Goal: Task Accomplishment & Management: Manage account settings

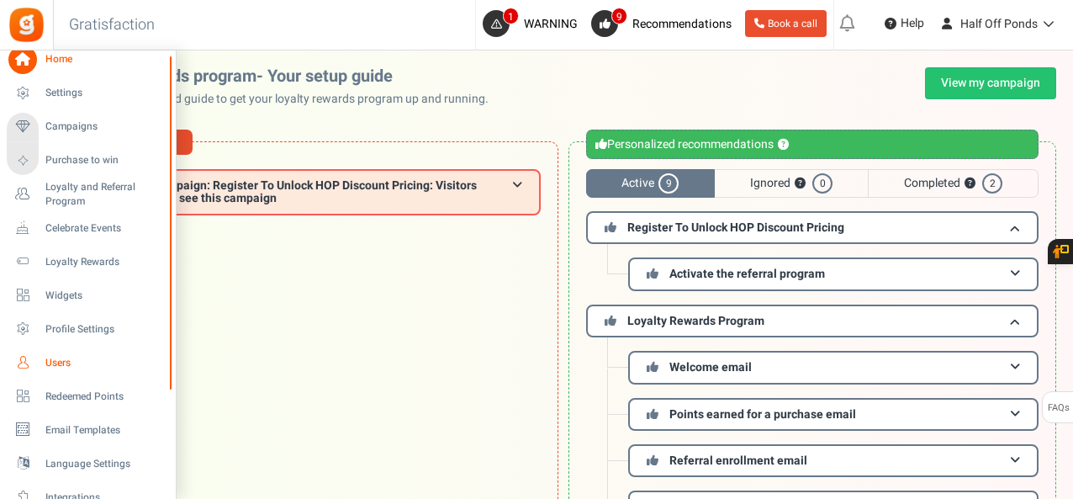
click at [66, 348] on link "Users" at bounding box center [87, 362] width 161 height 29
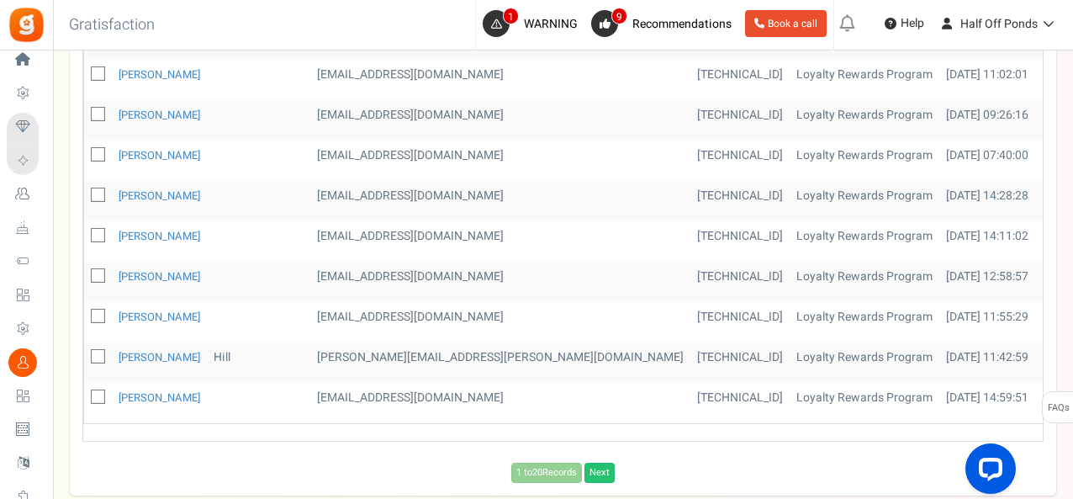
scroll to position [960, 0]
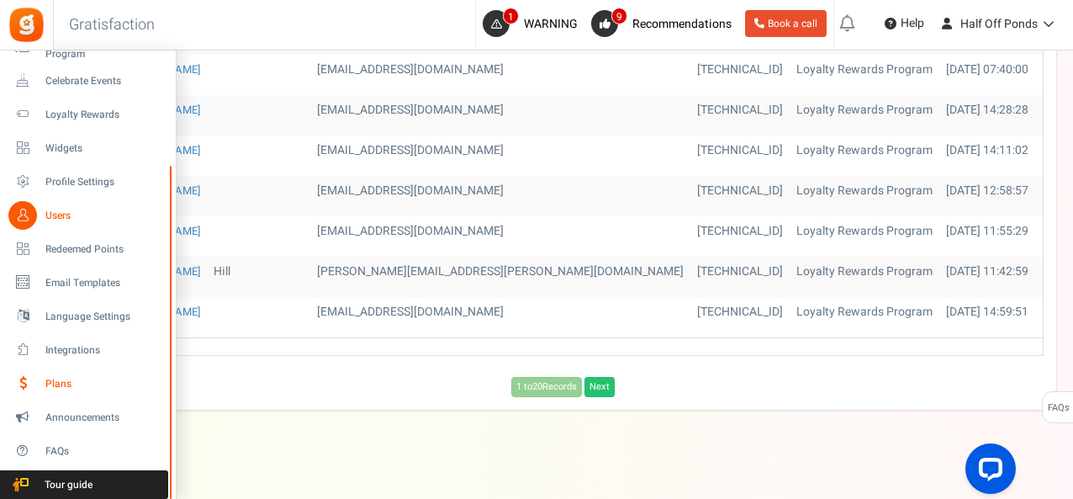
click at [61, 389] on span "Plans" at bounding box center [104, 384] width 118 height 14
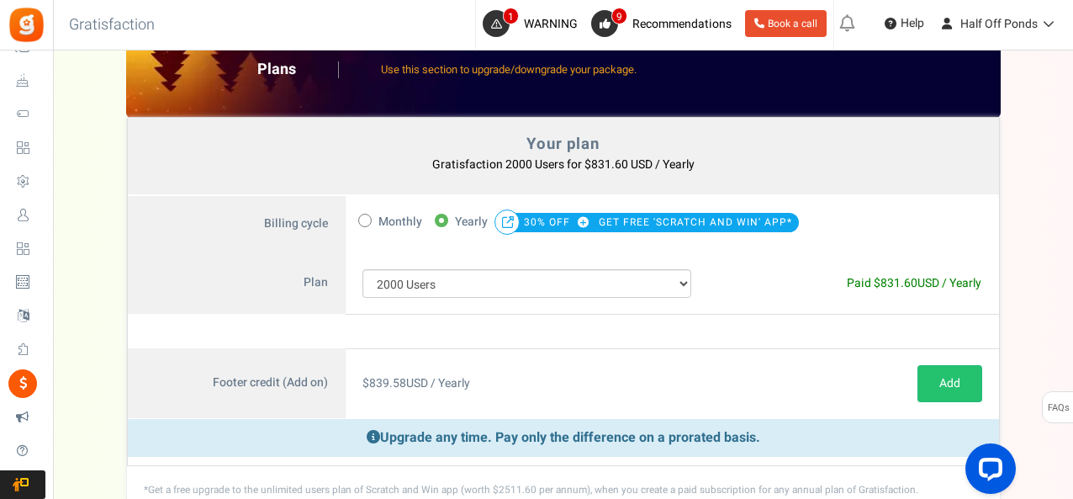
scroll to position [261, 0]
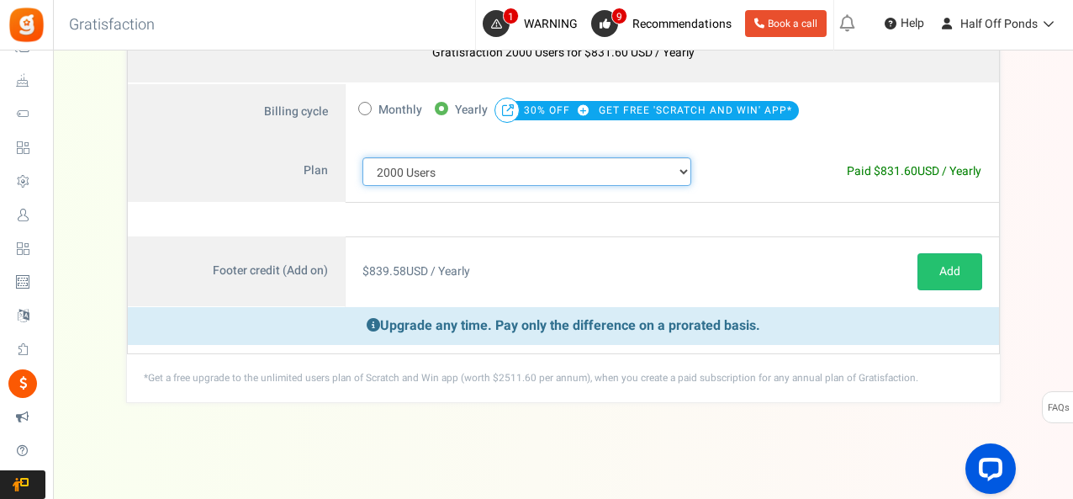
click at [506, 179] on select "100 Users 200 Users 500 Users 1000 Users 2000 Users 3000 Users 4000 Users 5000 …" at bounding box center [527, 171] width 330 height 29
click at [362, 157] on select "100 Users 200 Users 500 Users 1000 Users 2000 Users 3000 Users 4000 Users 5000 …" at bounding box center [527, 171] width 330 height 29
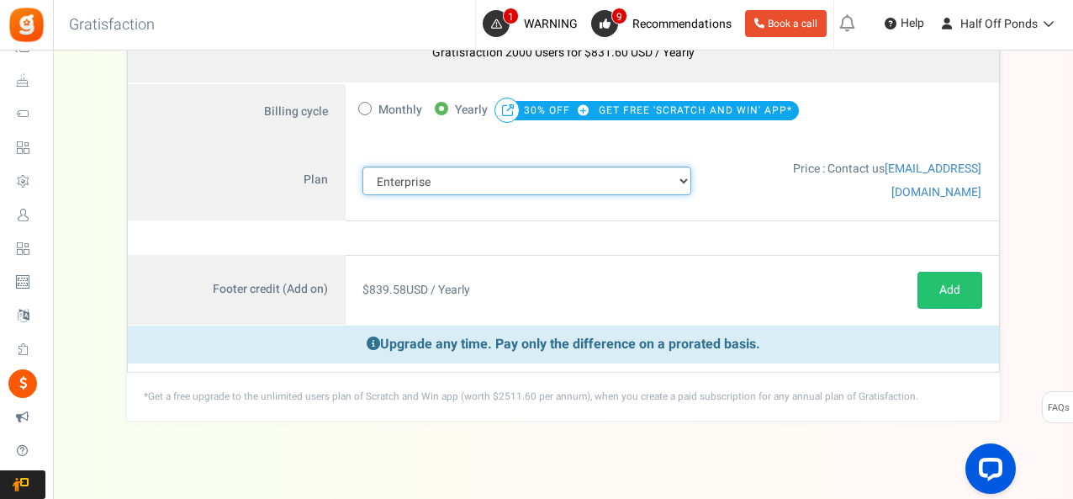
click at [446, 170] on select "100 Users 200 Users 500 Users 1000 Users 2000 Users 3000 Users 4000 Users 5000 …" at bounding box center [527, 180] width 330 height 29
click at [362, 166] on select "100 Users 200 Users 500 Users 1000 Users 2000 Users 3000 Users 4000 Users 5000 …" at bounding box center [527, 180] width 330 height 29
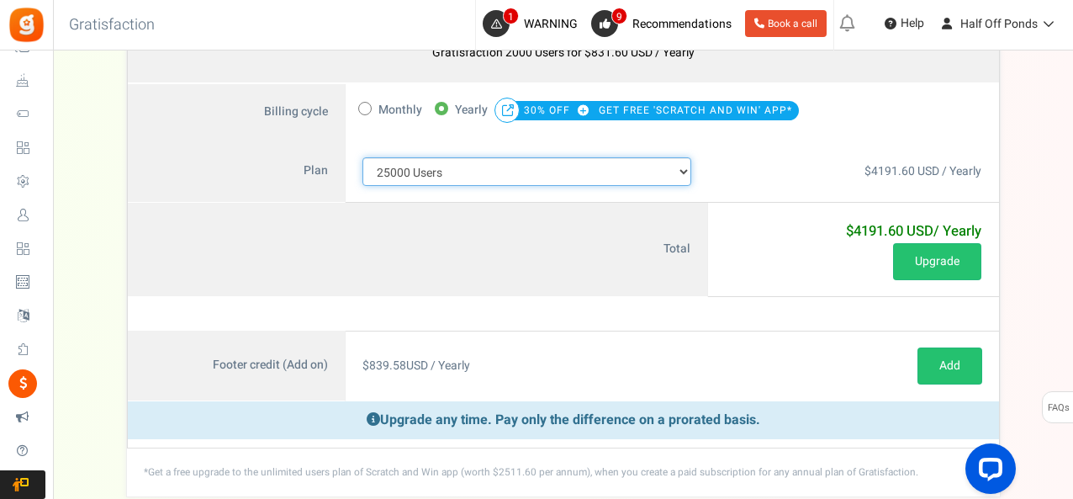
click at [417, 164] on select "100 Users 200 Users 500 Users 1000 Users 2000 Users 3000 Users 4000 Users 5000 …" at bounding box center [527, 171] width 330 height 29
click at [362, 157] on select "100 Users 200 Users 500 Users 1000 Users 2000 Users 3000 Users 4000 Users 5000 …" at bounding box center [527, 171] width 330 height 29
click at [425, 172] on select "100 Users 200 Users 500 Users 1000 Users 2000 Users 3000 Users 4000 Users 5000 …" at bounding box center [527, 171] width 330 height 29
click at [362, 157] on select "100 Users 200 Users 500 Users 1000 Users 2000 Users 3000 Users 4000 Users 5000 …" at bounding box center [527, 171] width 330 height 29
click at [443, 172] on select "100 Users 200 Users 500 Users 1000 Users 2000 Users 3000 Users 4000 Users 5000 …" at bounding box center [527, 171] width 330 height 29
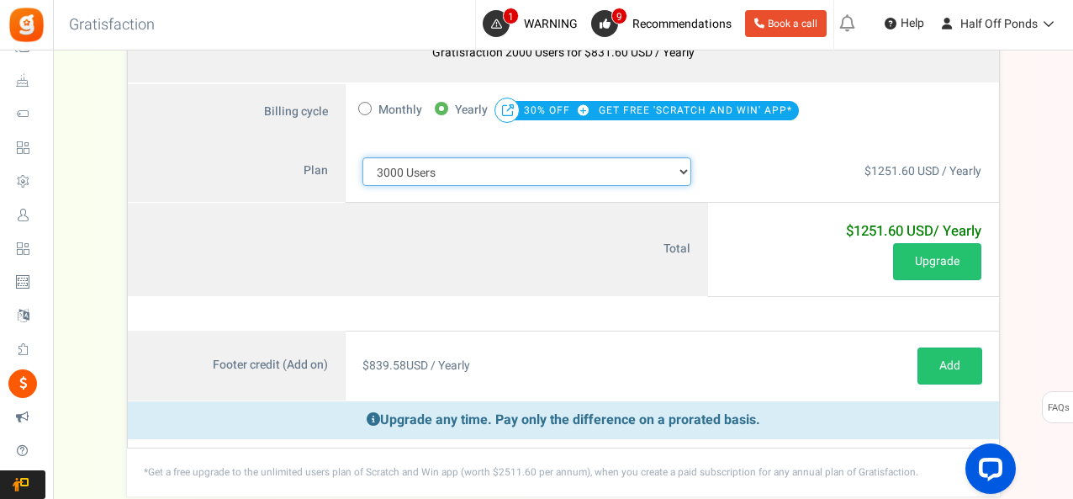
click at [362, 157] on select "100 Users 200 Users 500 Users 1000 Users 2000 Users 3000 Users 4000 Users 5000 …" at bounding box center [527, 171] width 330 height 29
click at [442, 171] on select "100 Users 200 Users 500 Users 1000 Users 2000 Users 3000 Users 4000 Users 5000 …" at bounding box center [527, 171] width 330 height 29
select select "712"
click at [362, 157] on select "100 Users 200 Users 500 Users 1000 Users 2000 Users 3000 Users 4000 Users 5000 …" at bounding box center [527, 171] width 330 height 29
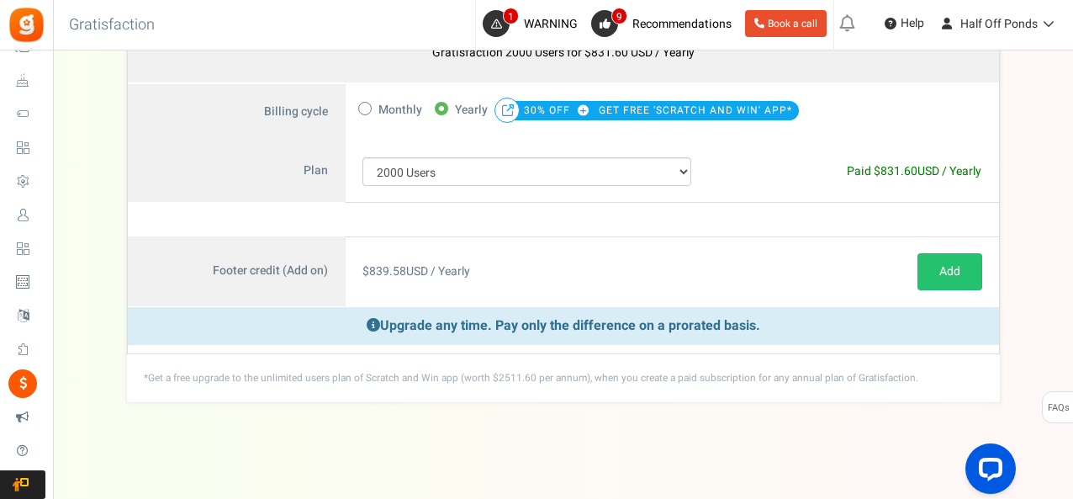
click at [368, 112] on label "Monthly" at bounding box center [390, 110] width 64 height 24
click at [368, 112] on input "Monthly" at bounding box center [363, 107] width 11 height 11
radio input "true"
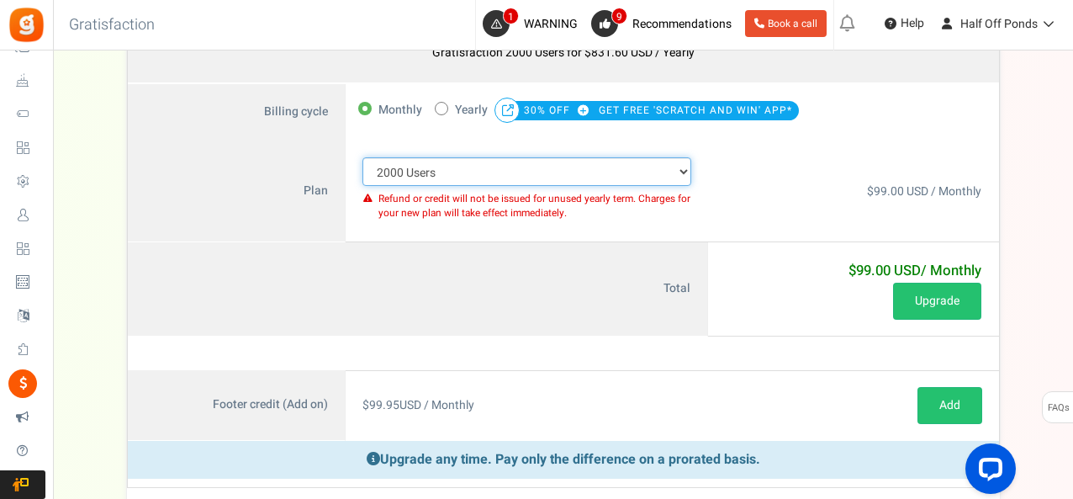
click at [425, 174] on select "100 Users 200 Users 500 Users 1000 Users 2000 Users 3000 Users 4000 Users 5000 …" at bounding box center [527, 171] width 330 height 29
select select "716"
click at [362, 157] on select "100 Users 200 Users 500 Users 1000 Users 2000 Users 3000 Users 4000 Users 5000 …" at bounding box center [527, 171] width 330 height 29
